Goal: Submit feedback/report problem

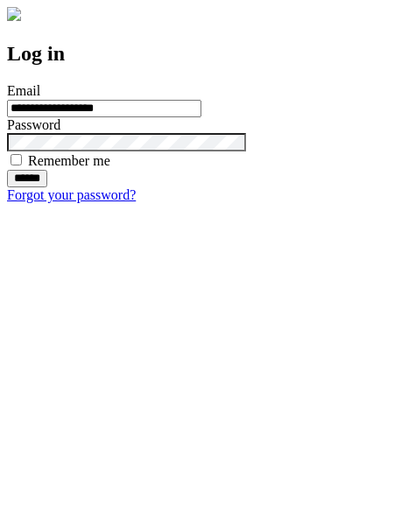
type input "**********"
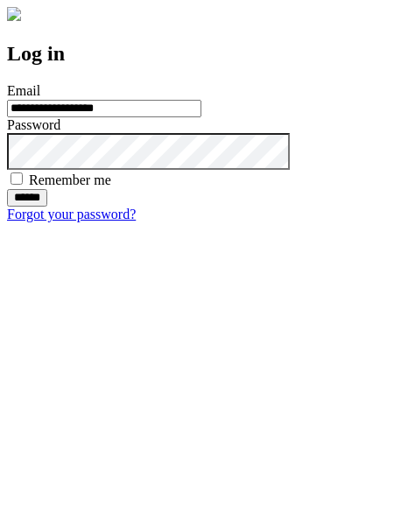
click at [47, 207] on input "******" at bounding box center [27, 198] width 40 height 18
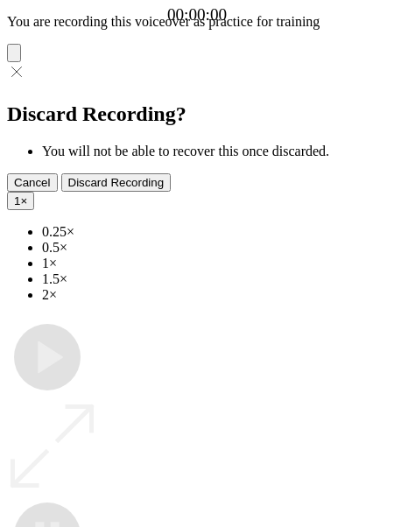
type input "**********"
